Goal: Information Seeking & Learning: Learn about a topic

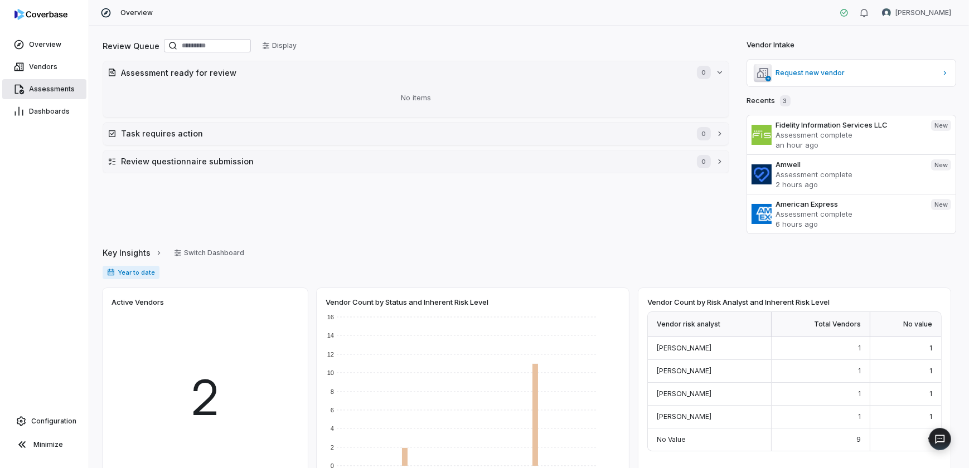
click at [46, 90] on span "Assessments" at bounding box center [52, 89] width 46 height 9
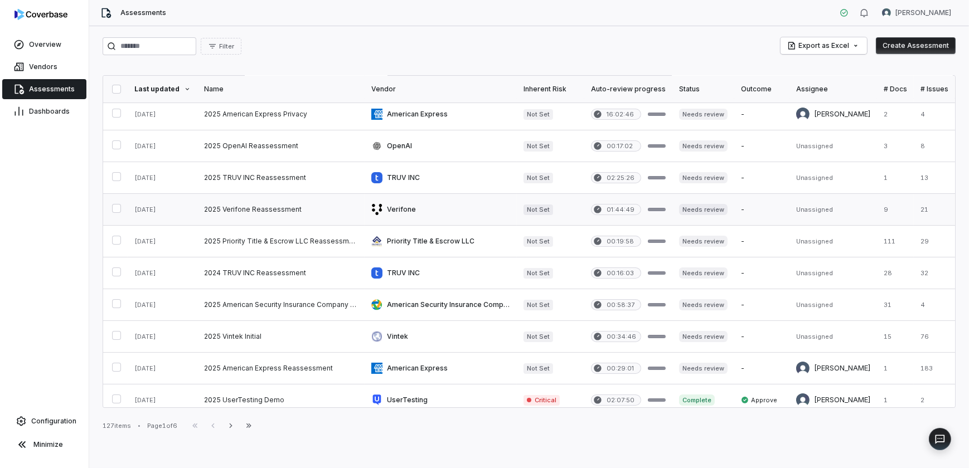
scroll to position [101, 0]
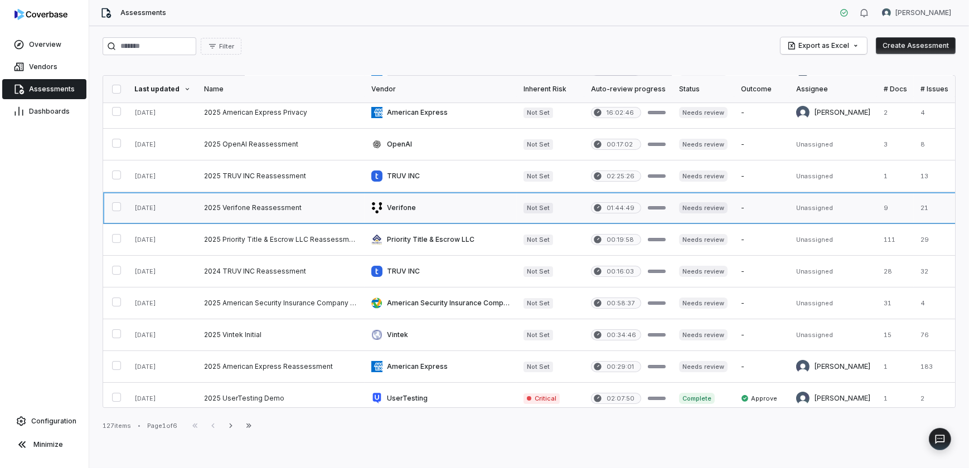
click at [264, 208] on link at bounding box center [280, 207] width 167 height 31
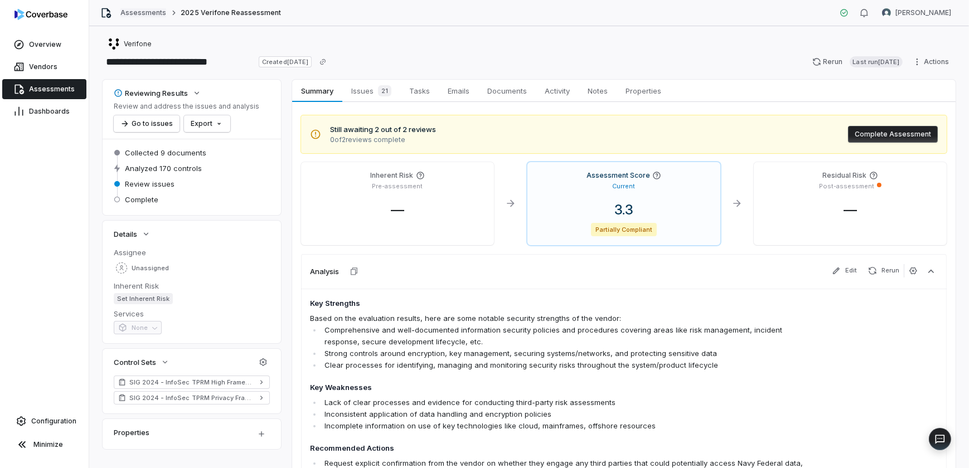
click at [150, 12] on link "Assessments" at bounding box center [143, 12] width 46 height 9
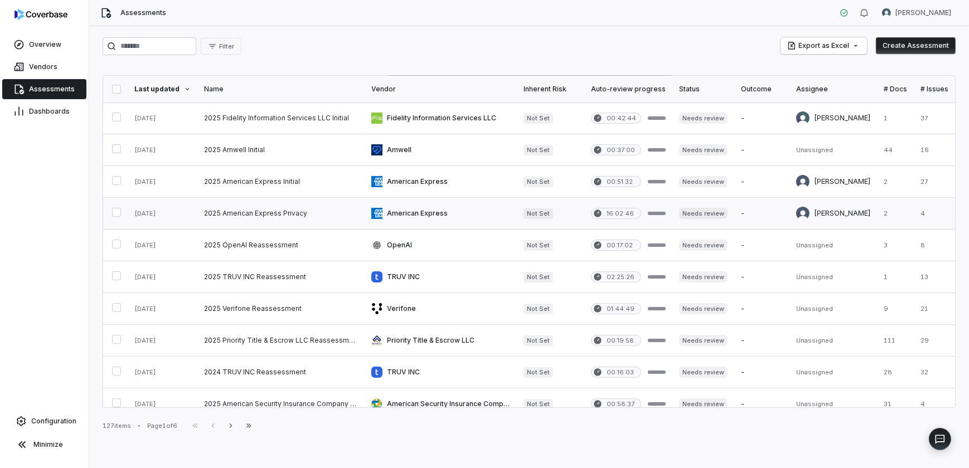
click at [287, 216] on link at bounding box center [280, 213] width 167 height 31
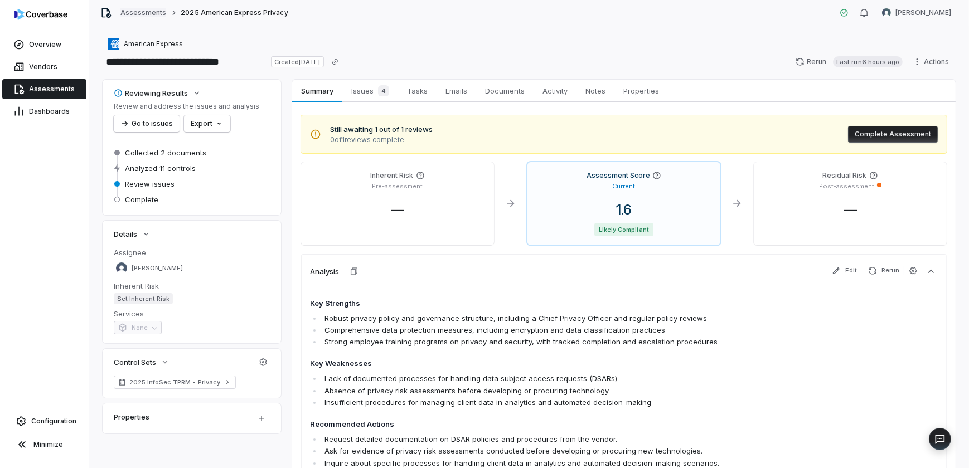
click at [147, 9] on link "Assessments" at bounding box center [143, 12] width 46 height 9
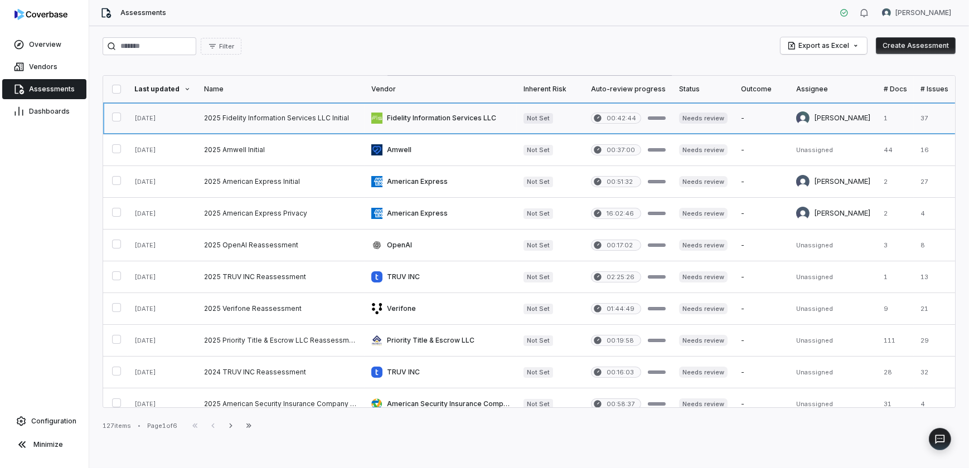
click at [426, 117] on link at bounding box center [441, 118] width 152 height 31
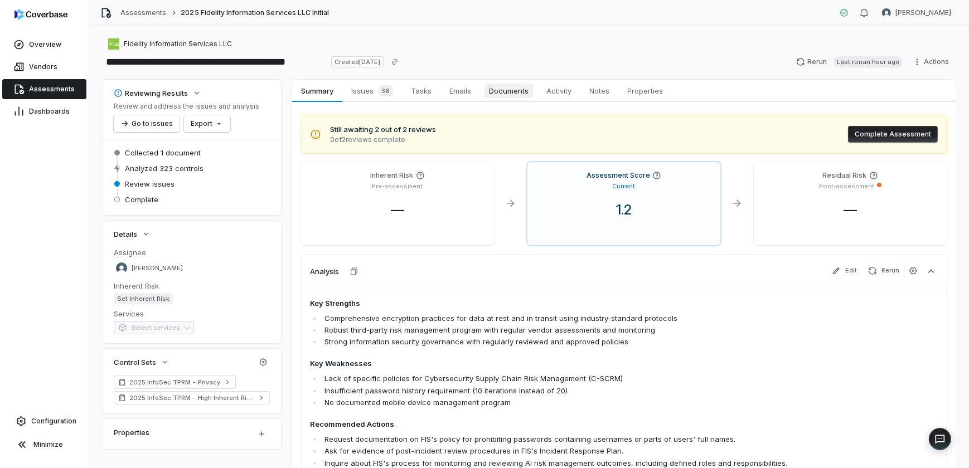
click at [510, 91] on span "Documents" at bounding box center [508, 91] width 48 height 14
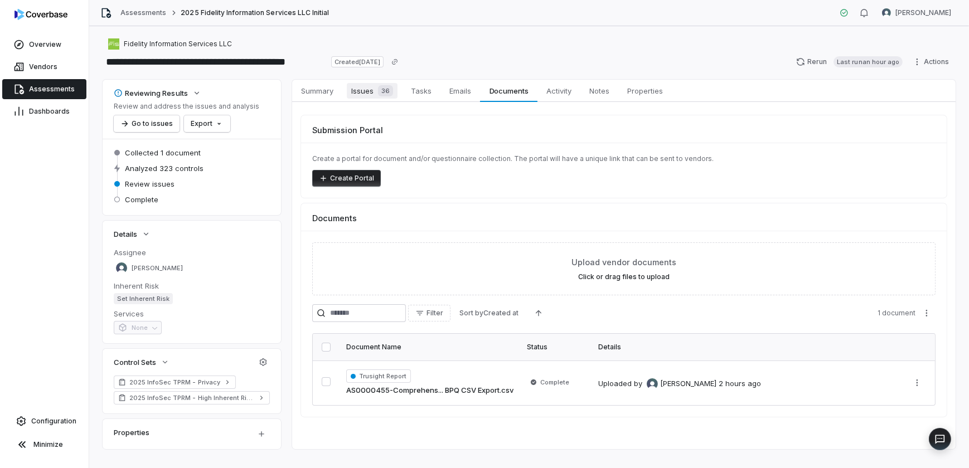
click at [367, 94] on span "Issues 36" at bounding box center [372, 91] width 51 height 16
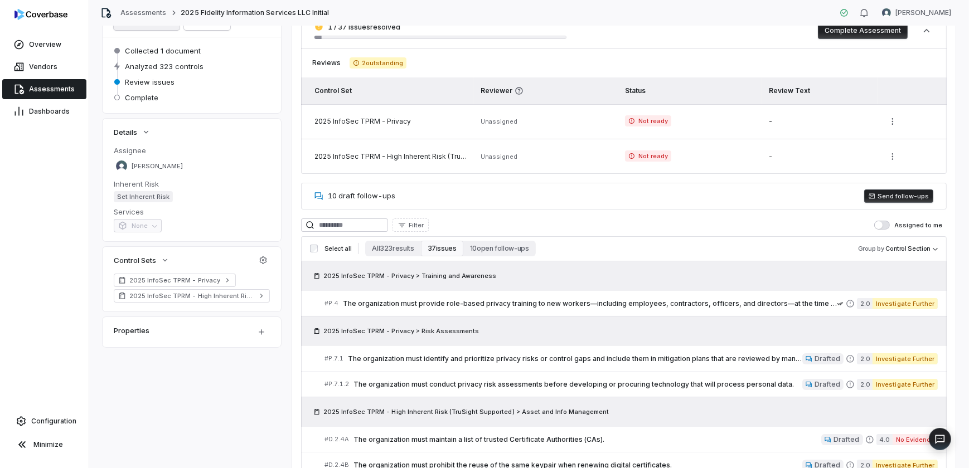
scroll to position [104, 0]
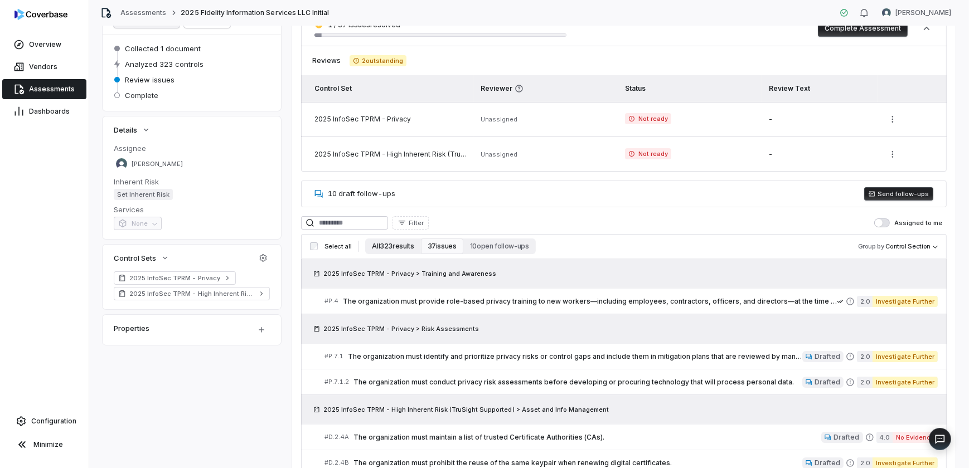
click at [401, 246] on button "All 323 results" at bounding box center [392, 247] width 55 height 16
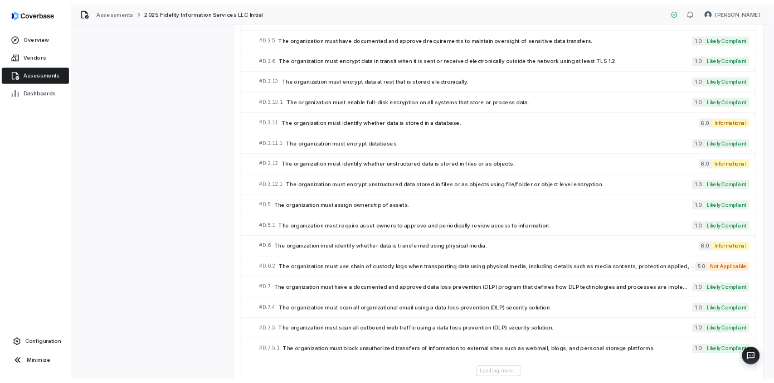
scroll to position [2196, 0]
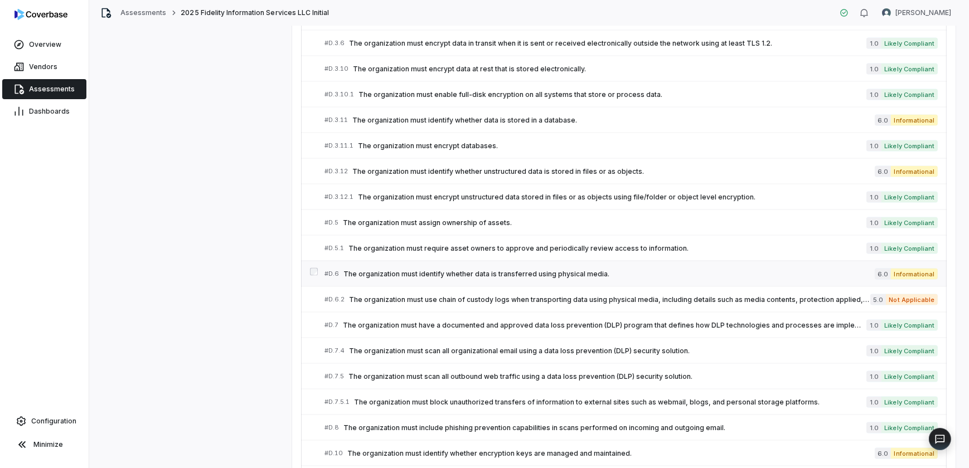
click at [528, 270] on span "The organization must identify whether data is transferred using physical media." at bounding box center [608, 274] width 531 height 9
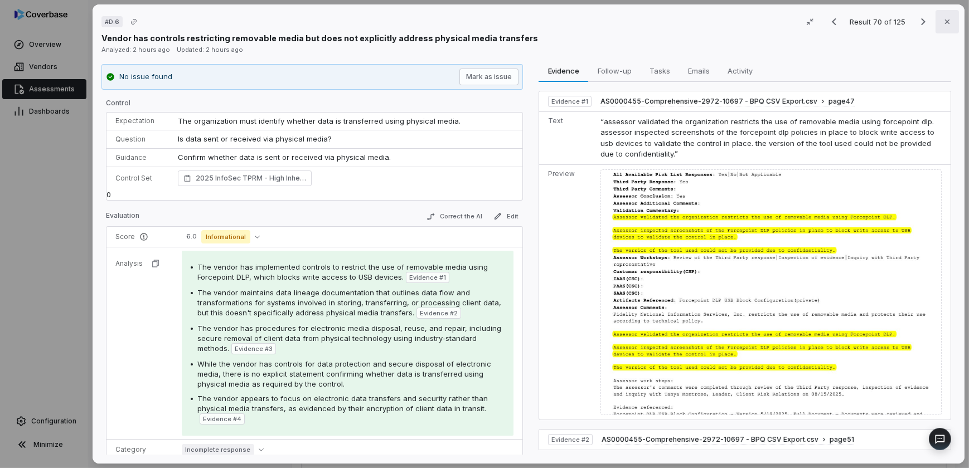
click at [935, 15] on button "Close" at bounding box center [946, 21] width 23 height 23
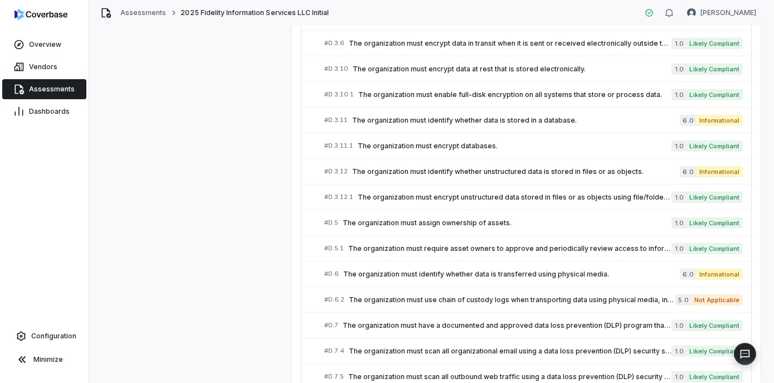
scroll to position [2197, 0]
